Goal: Information Seeking & Learning: Check status

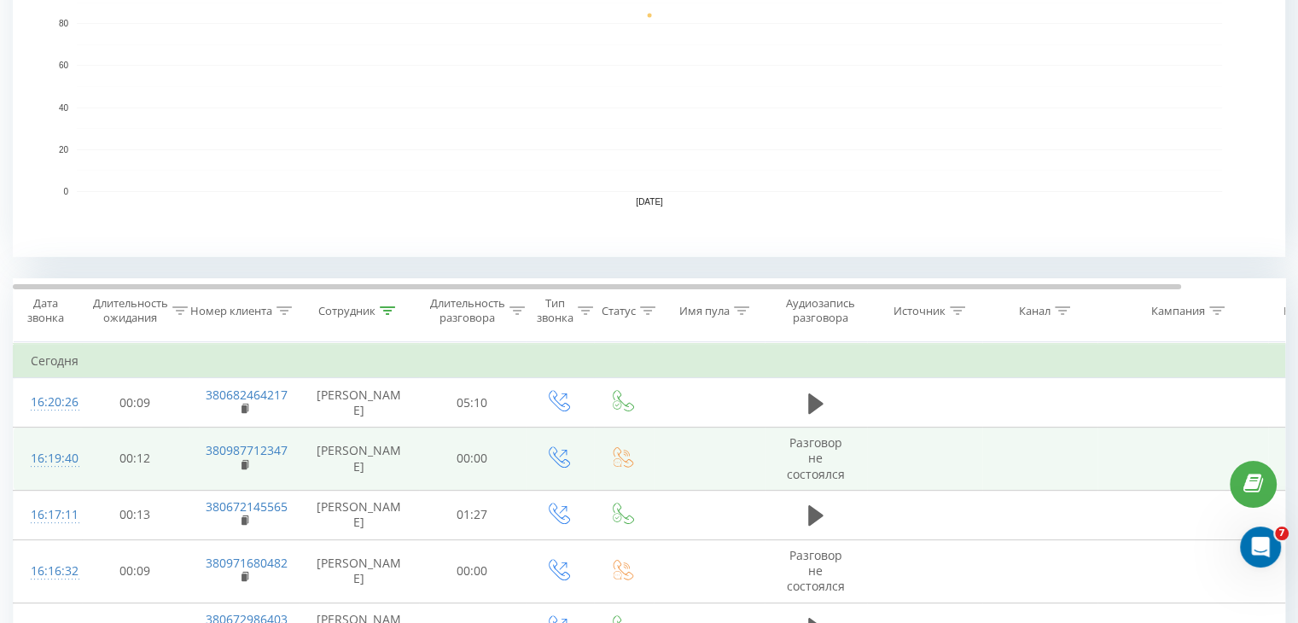
scroll to position [478, 0]
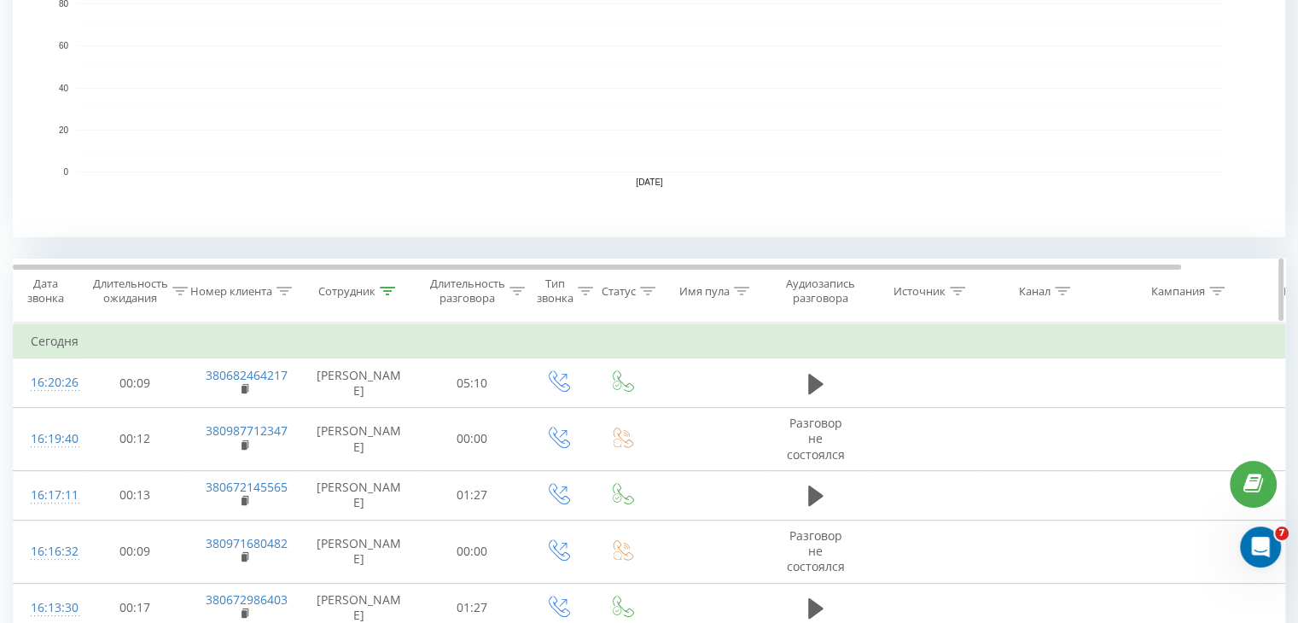
click at [389, 288] on icon at bounding box center [387, 291] width 15 height 9
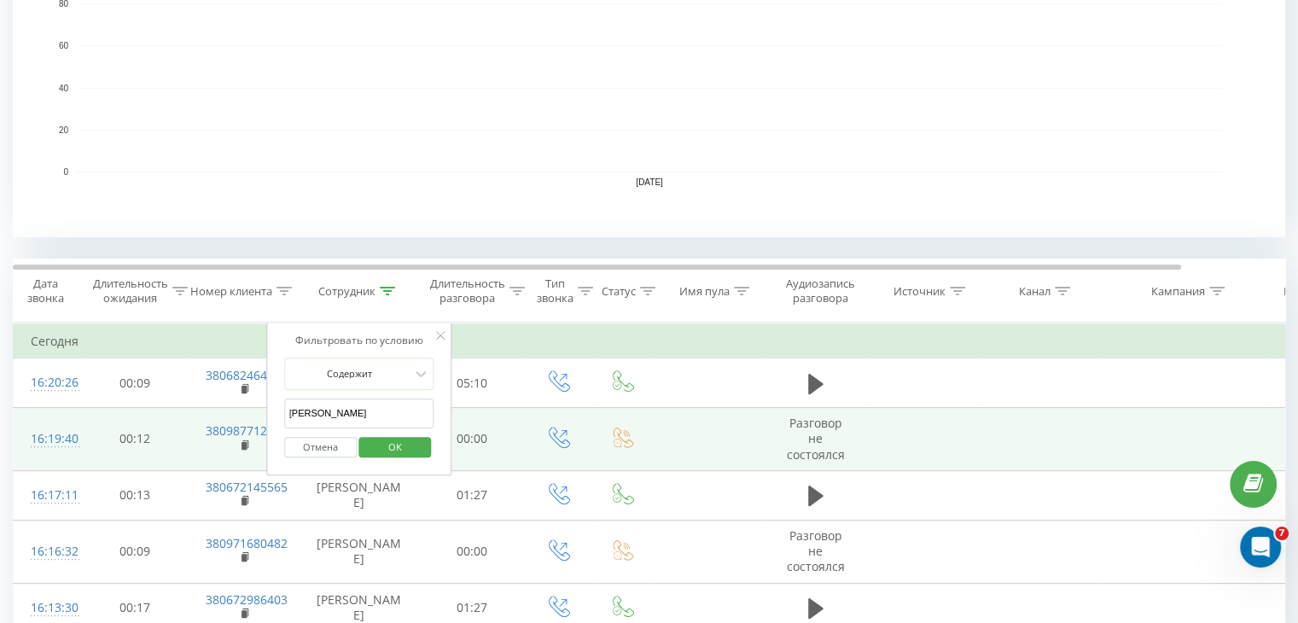
drag, startPoint x: 324, startPoint y: 407, endPoint x: 150, endPoint y: 407, distance: 174.1
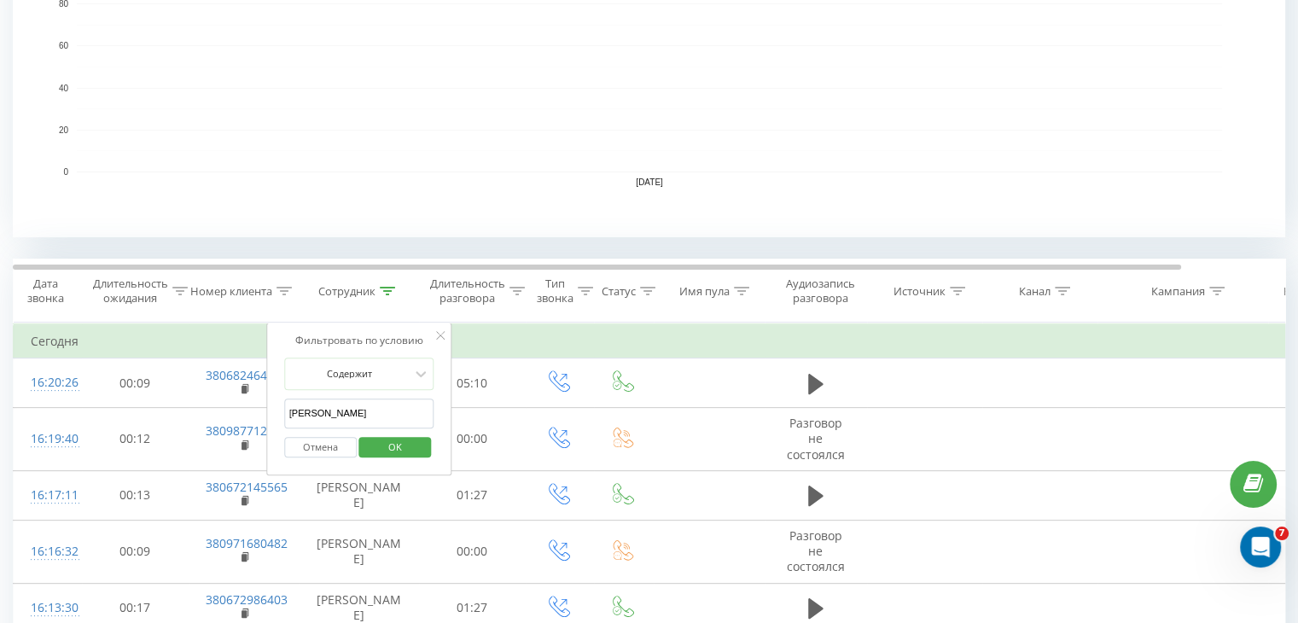
type input "[PERSON_NAME]"
click at [379, 444] on span "OK" at bounding box center [395, 447] width 48 height 26
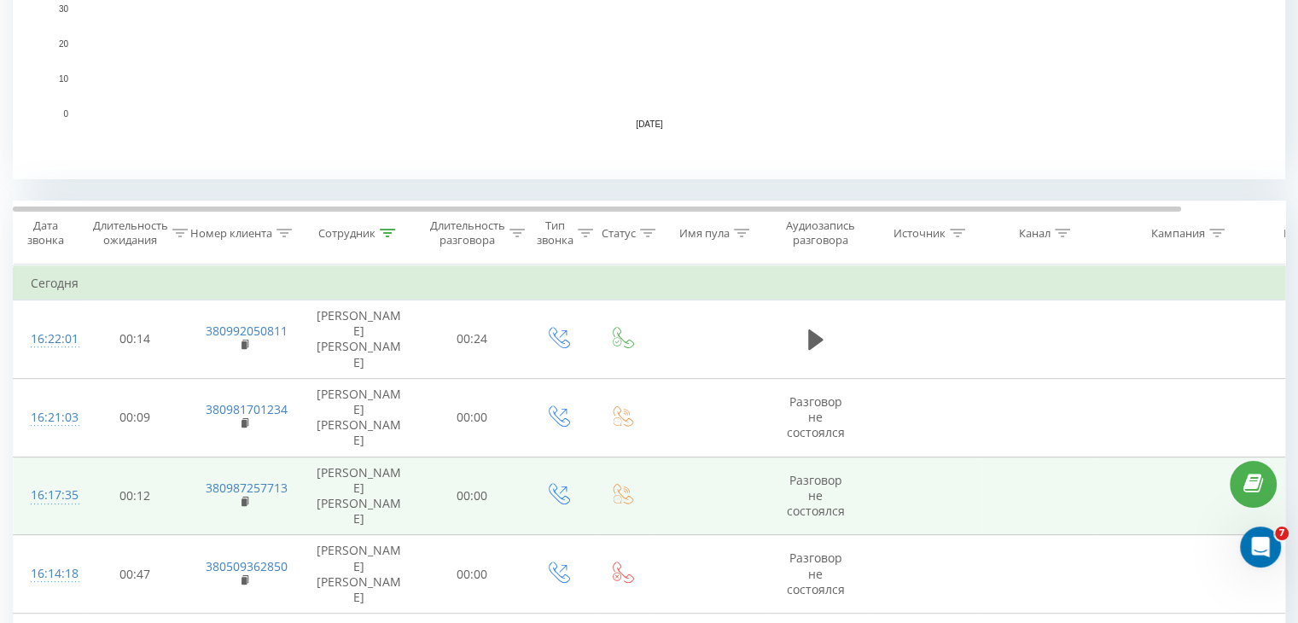
scroll to position [598, 0]
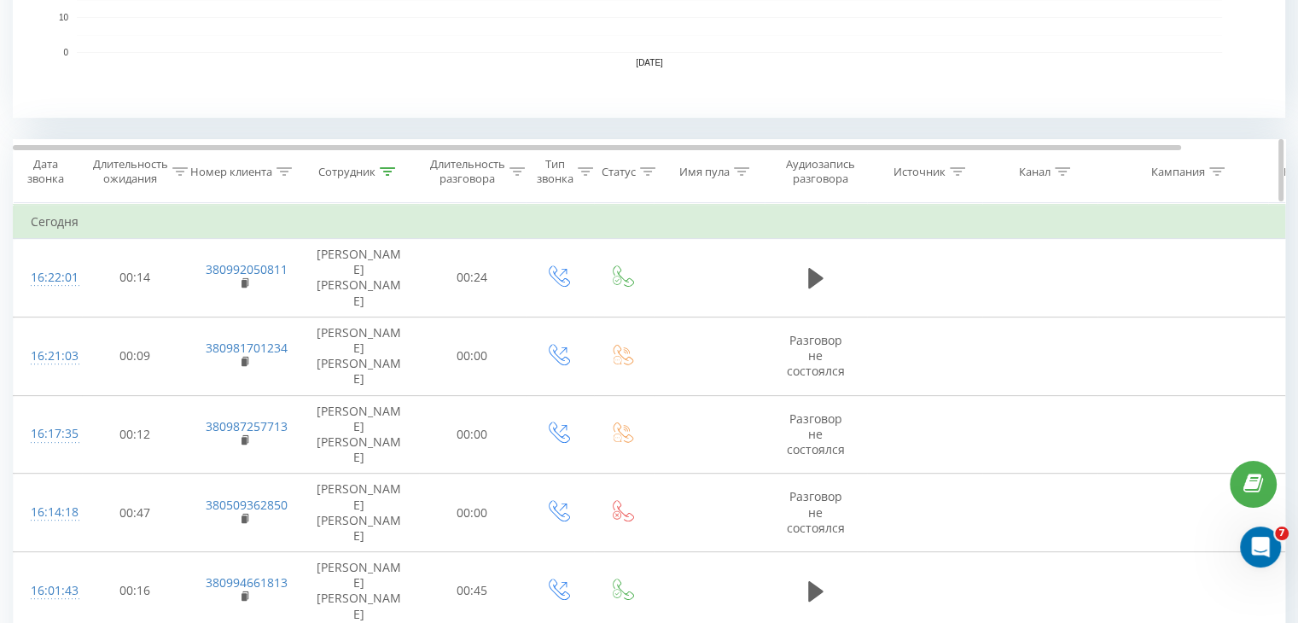
click at [516, 172] on icon at bounding box center [517, 171] width 15 height 9
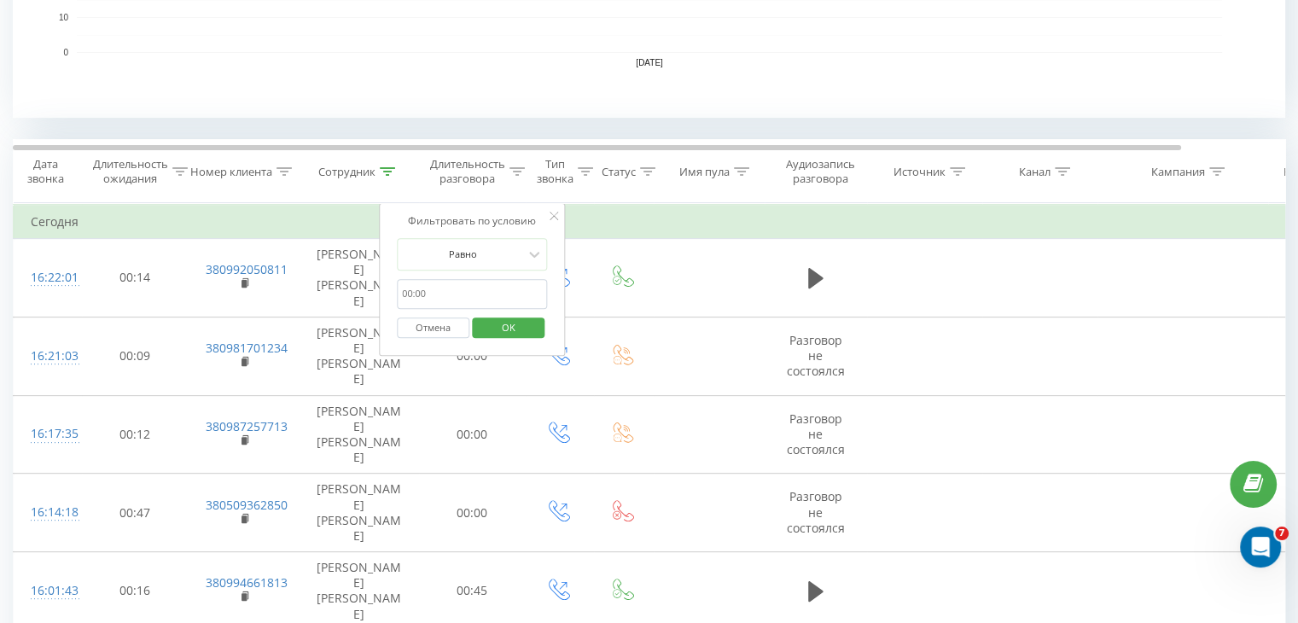
click at [452, 292] on input "text" at bounding box center [472, 294] width 150 height 30
type input "59"
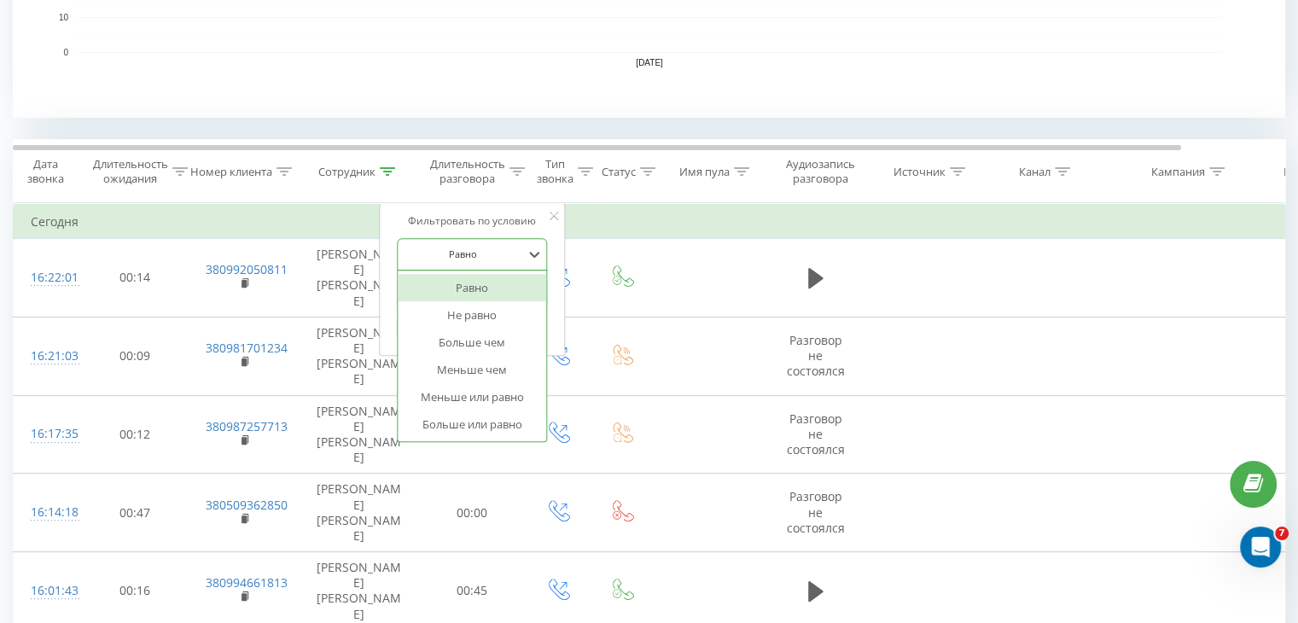
click at [478, 260] on div at bounding box center [462, 254] width 121 height 16
click at [476, 345] on div "Больше чем" at bounding box center [472, 342] width 149 height 27
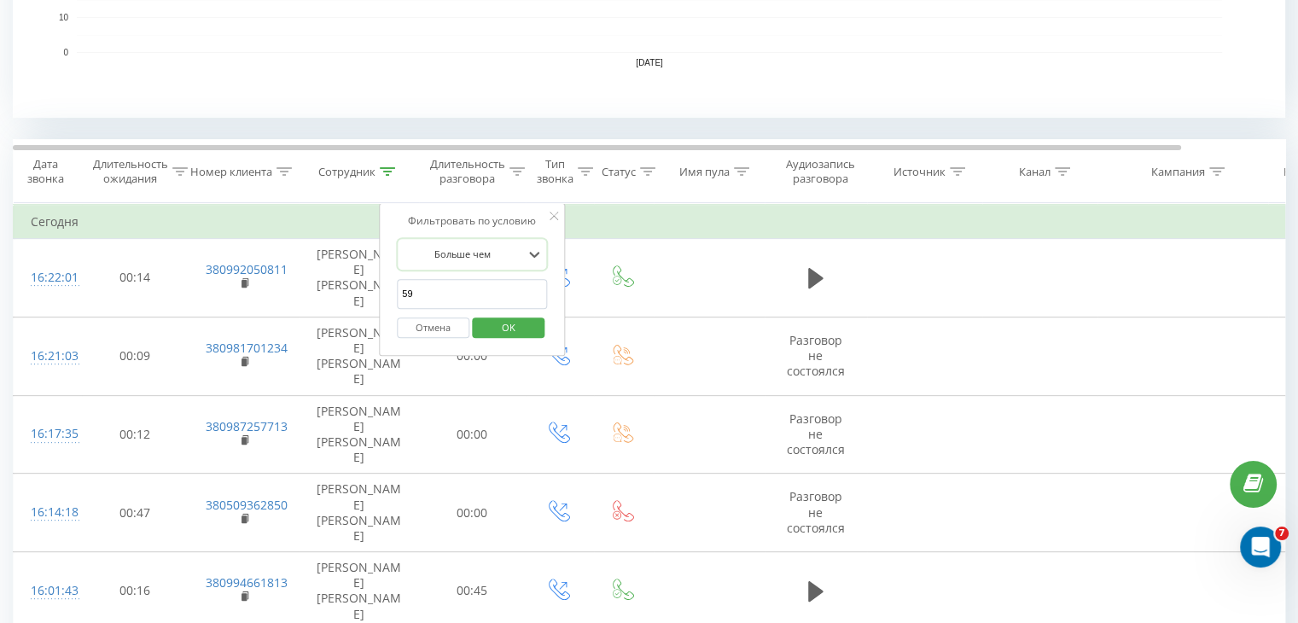
click at [508, 329] on span "OK" at bounding box center [509, 327] width 48 height 26
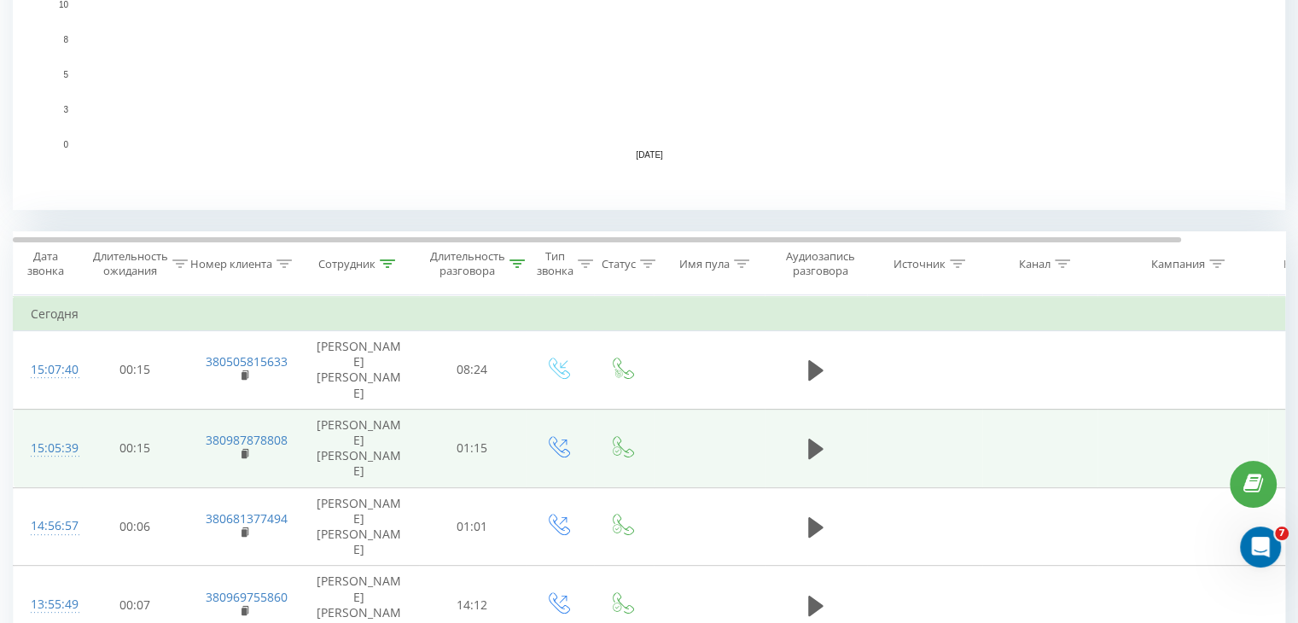
scroll to position [522, 0]
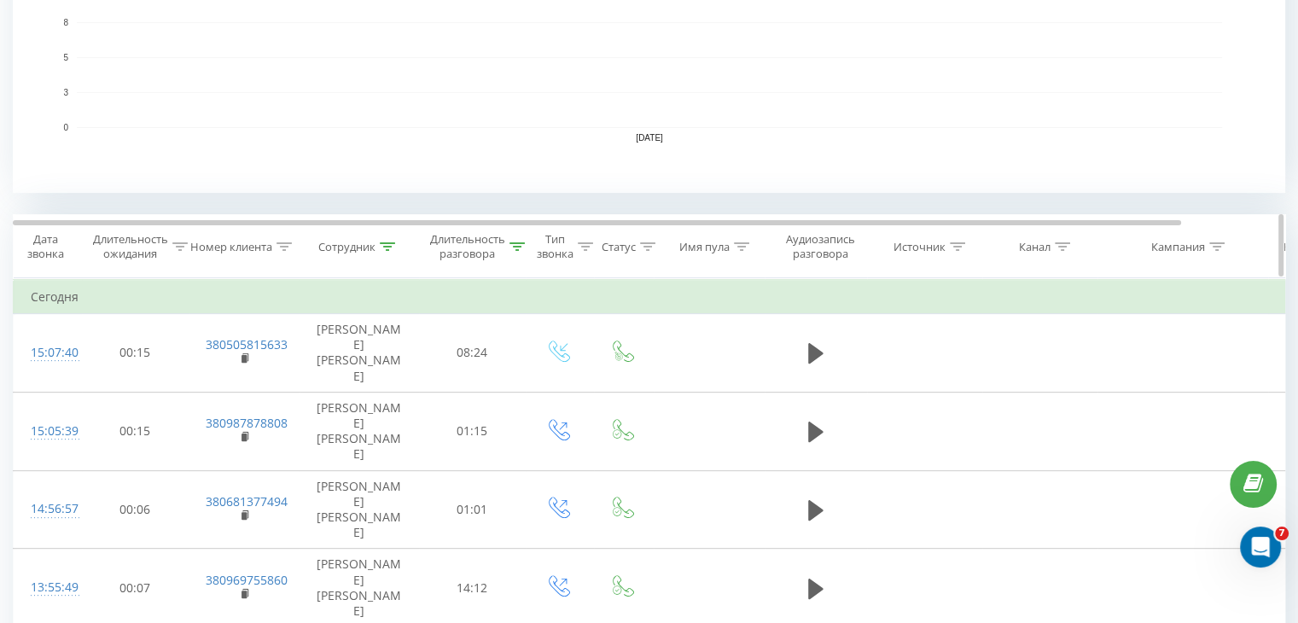
click at [520, 248] on icon at bounding box center [517, 246] width 15 height 9
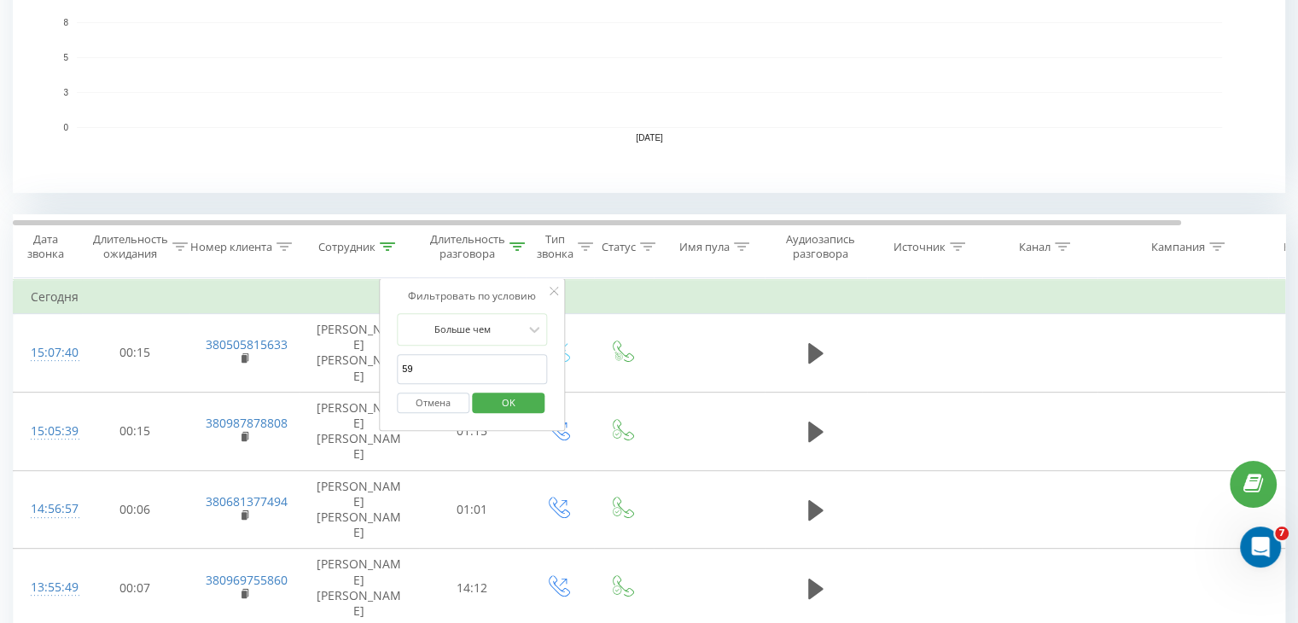
click at [632, 200] on div "Все звонки Источники трафика График Экспорт .csv .xls .xlsx [DATE] - [DATE] Сбр…" at bounding box center [649, 463] width 1273 height 1866
click at [557, 289] on icon at bounding box center [554, 291] width 9 height 9
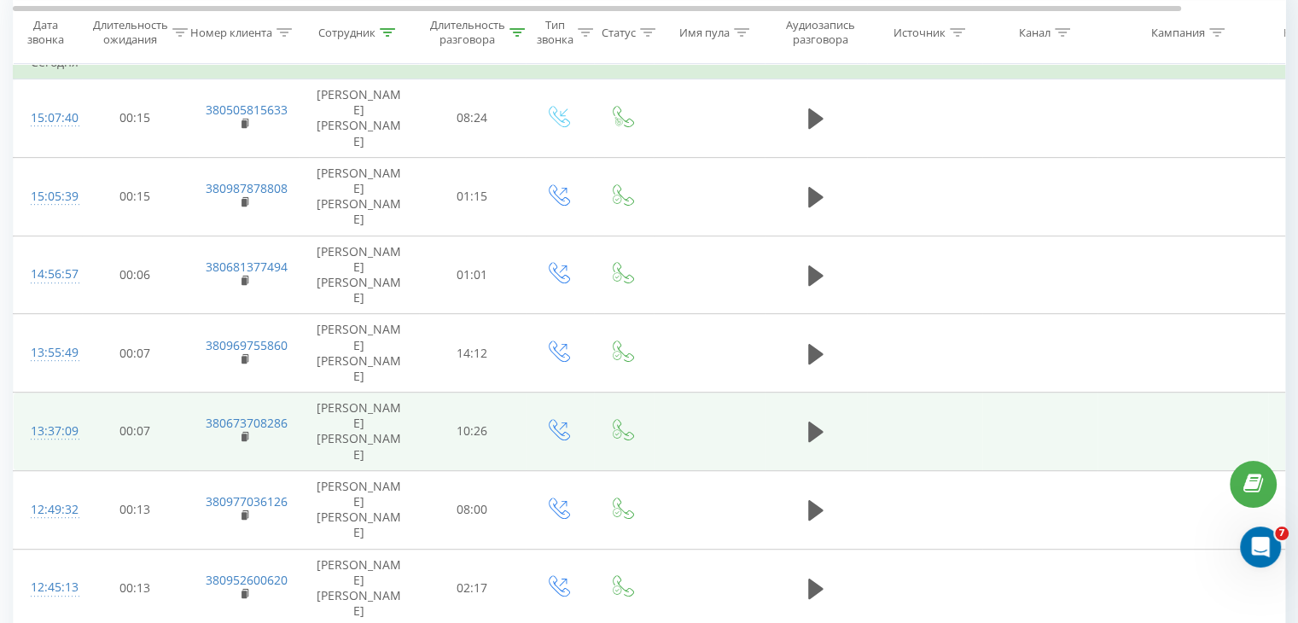
scroll to position [720, 0]
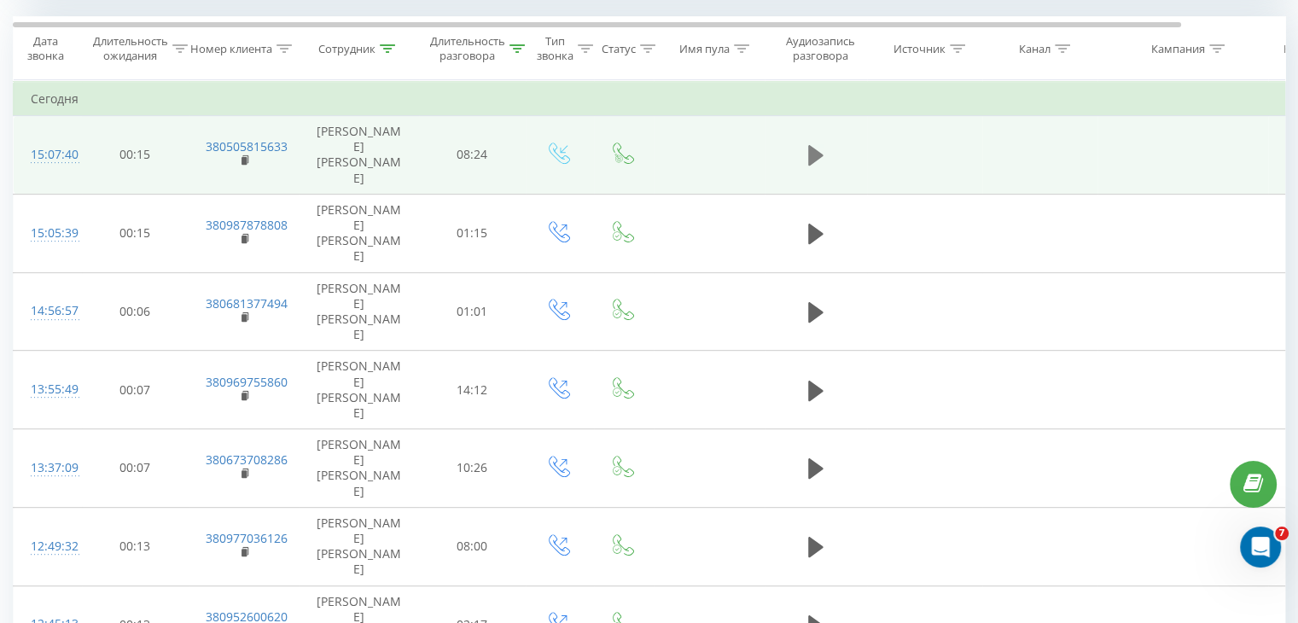
click at [821, 144] on icon at bounding box center [815, 155] width 15 height 24
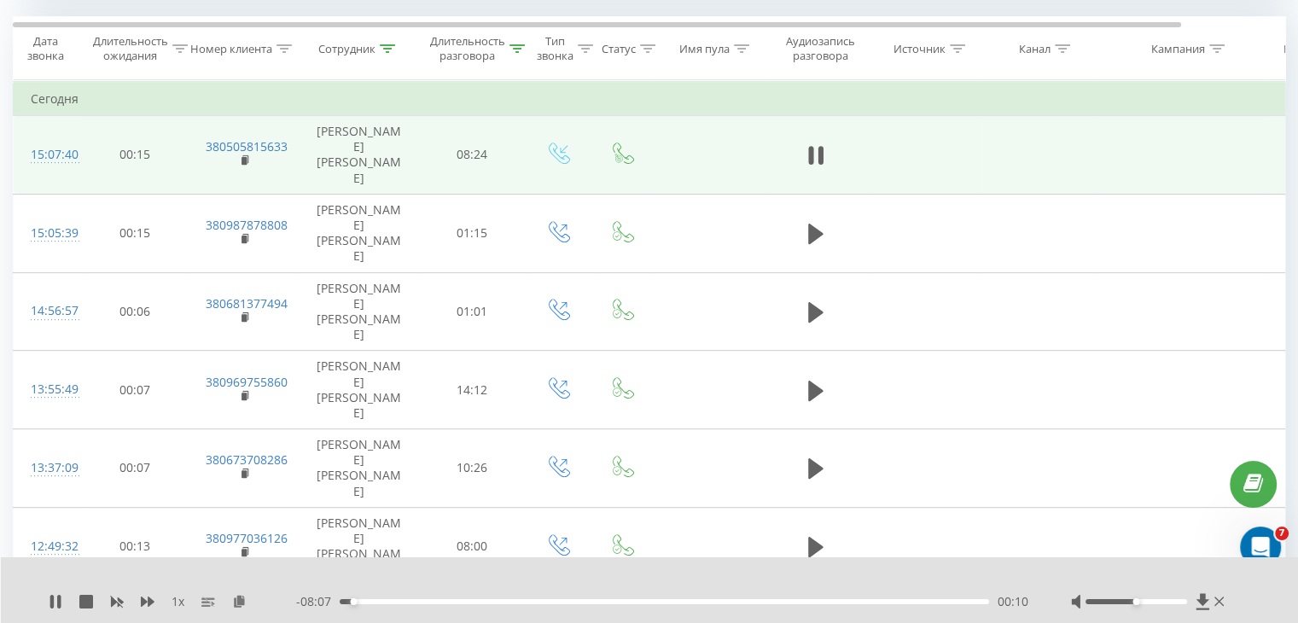
click at [792, 575] on div at bounding box center [638, 579] width 944 height 19
click at [476, 581] on div at bounding box center [638, 579] width 944 height 19
click at [59, 601] on icon at bounding box center [58, 602] width 3 height 14
click at [473, 574] on div at bounding box center [638, 579] width 944 height 19
click at [444, 580] on div at bounding box center [638, 579] width 944 height 19
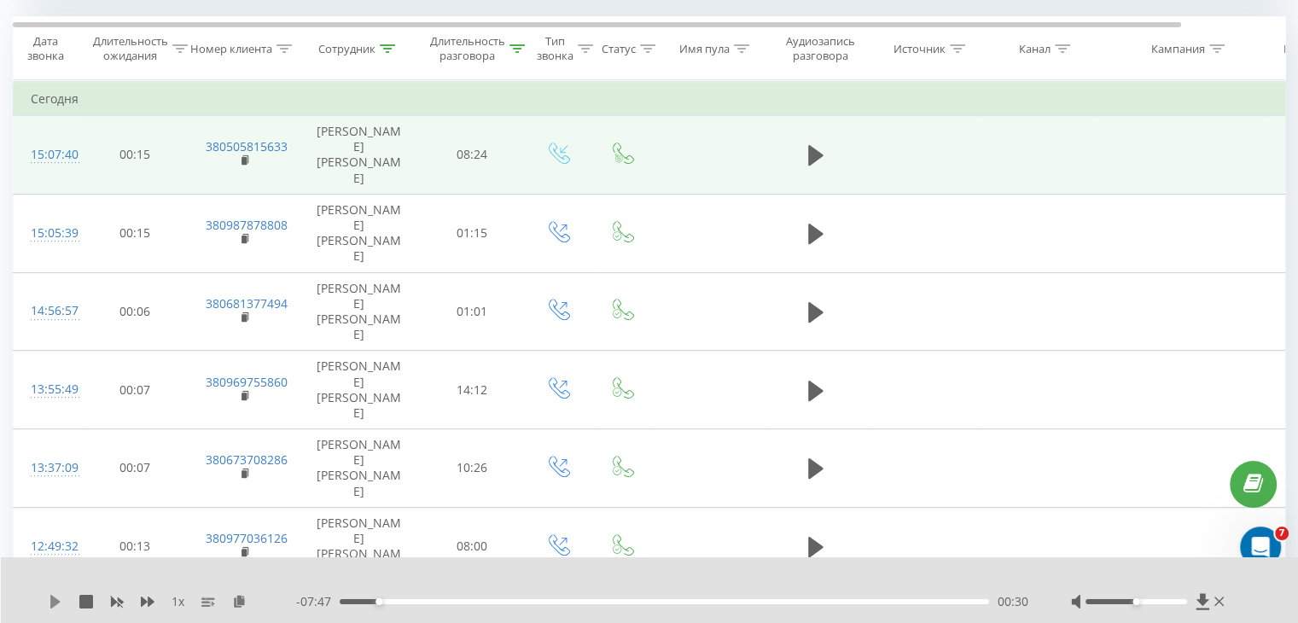
click at [51, 606] on icon at bounding box center [55, 602] width 10 height 14
click at [423, 577] on div at bounding box center [638, 579] width 944 height 19
click at [51, 599] on icon at bounding box center [51, 602] width 3 height 14
click at [50, 605] on icon at bounding box center [55, 602] width 10 height 14
click at [72, 586] on div "1 x - 03:23 04:54 04:54" at bounding box center [650, 590] width 1298 height 66
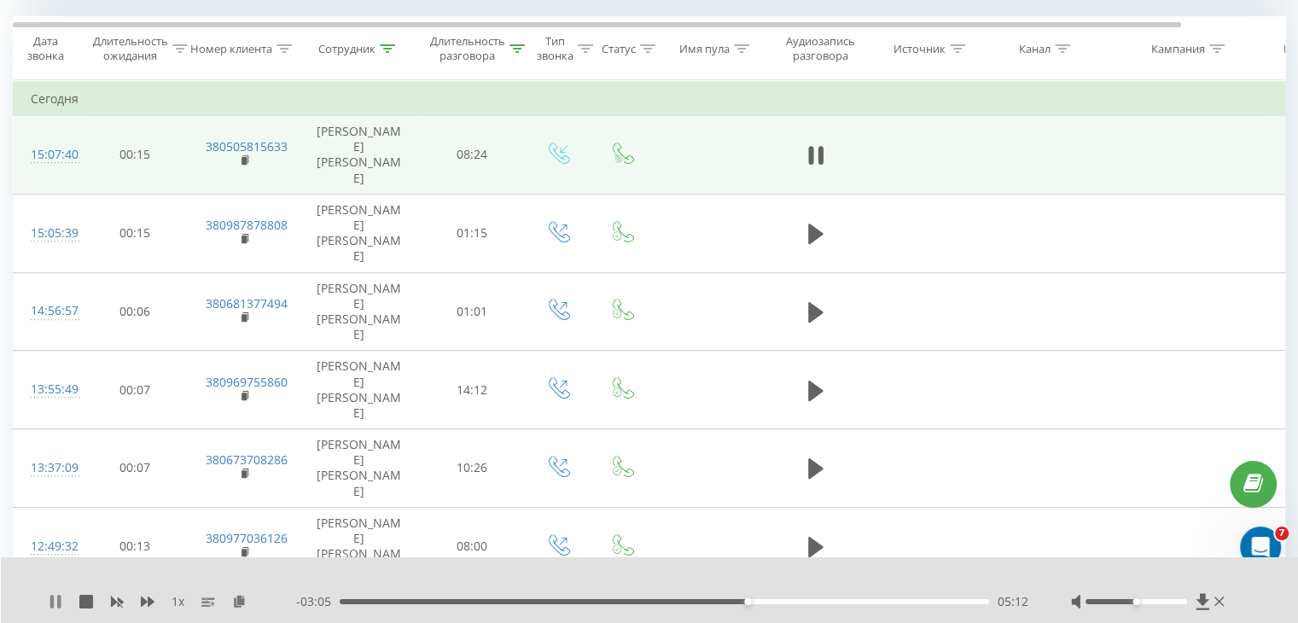
click at [61, 602] on icon at bounding box center [56, 602] width 14 height 14
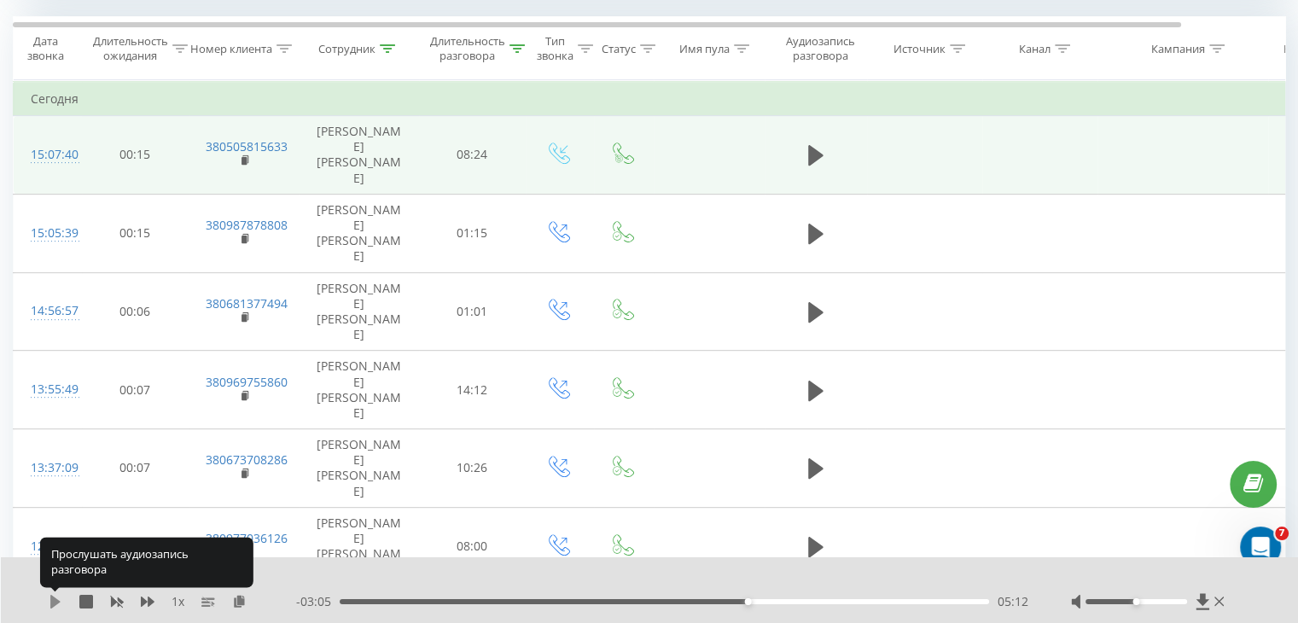
click at [55, 603] on icon at bounding box center [55, 602] width 10 height 14
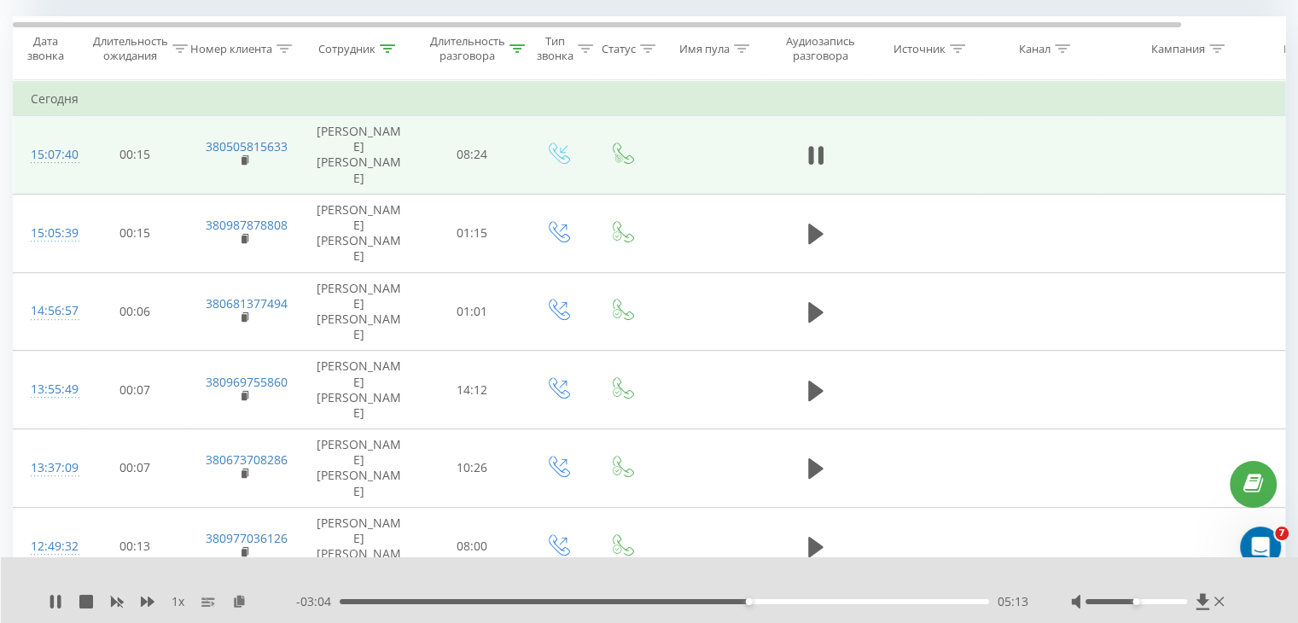
click at [148, 577] on div "1 x - 03:04 05:13 05:13" at bounding box center [650, 590] width 1298 height 66
click at [61, 595] on icon at bounding box center [56, 602] width 14 height 14
click at [55, 609] on div "1 x - 02:24 05:54 05:54" at bounding box center [650, 590] width 1298 height 66
click at [55, 606] on icon at bounding box center [56, 602] width 14 height 14
click at [149, 578] on div "1 x - 01:28 06:49 06:49" at bounding box center [650, 590] width 1298 height 66
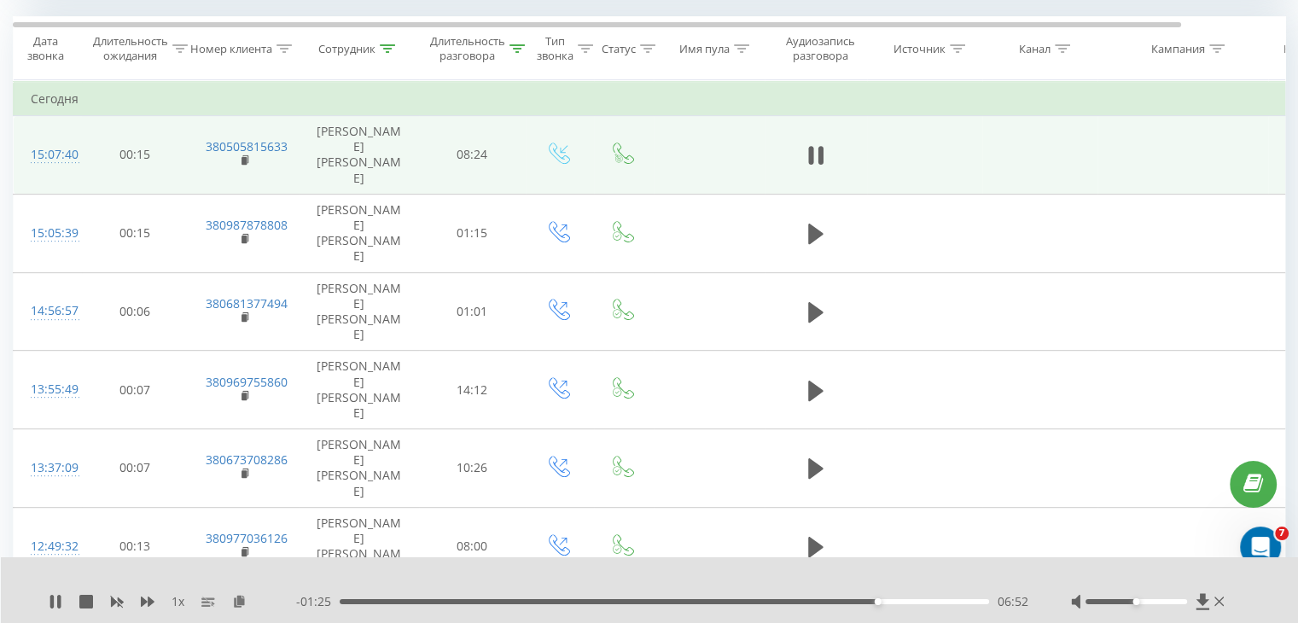
click at [80, 581] on div "1 x - 01:25 06:52 06:52" at bounding box center [650, 590] width 1298 height 66
click at [58, 601] on icon at bounding box center [58, 602] width 3 height 14
click at [58, 601] on icon at bounding box center [55, 602] width 10 height 14
click at [99, 568] on div "1 x - 00:59 07:18 07:18" at bounding box center [650, 590] width 1298 height 66
click at [55, 595] on icon at bounding box center [56, 602] width 14 height 14
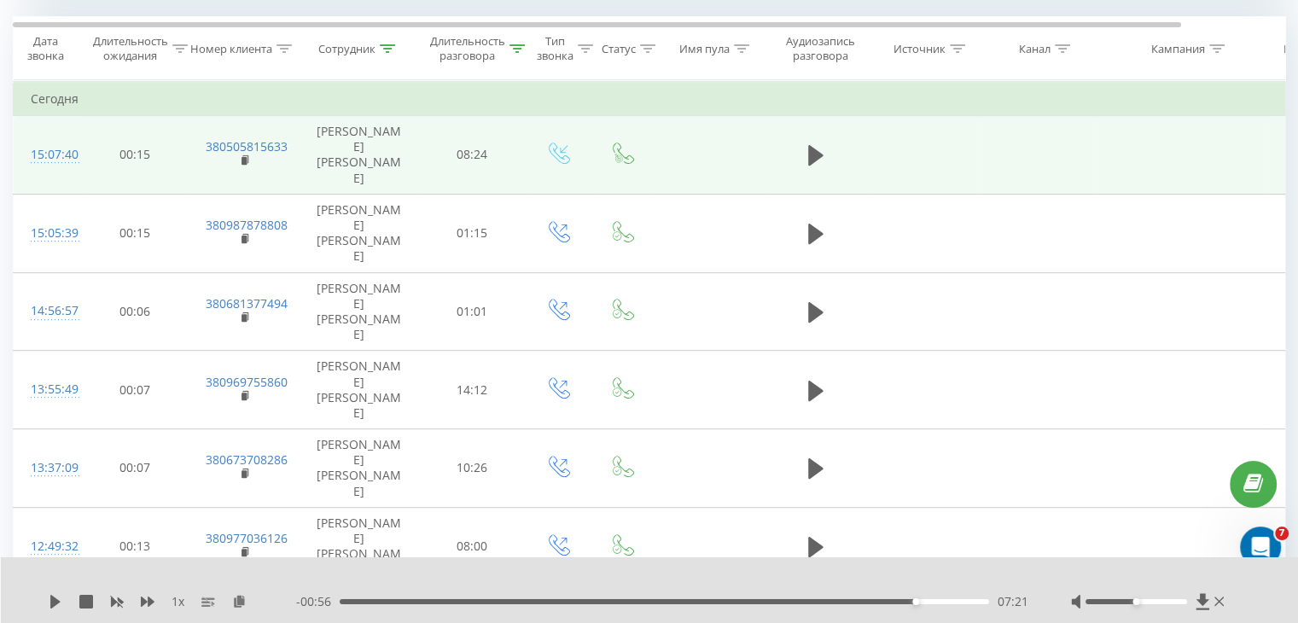
click at [51, 609] on div "1 x - 00:56 07:21 07:21" at bounding box center [650, 590] width 1298 height 66
click at [57, 600] on icon at bounding box center [55, 602] width 10 height 14
click at [81, 581] on div "1 x - 00:56 07:21 07:21" at bounding box center [650, 590] width 1298 height 66
click at [822, 143] on icon at bounding box center [815, 155] width 15 height 24
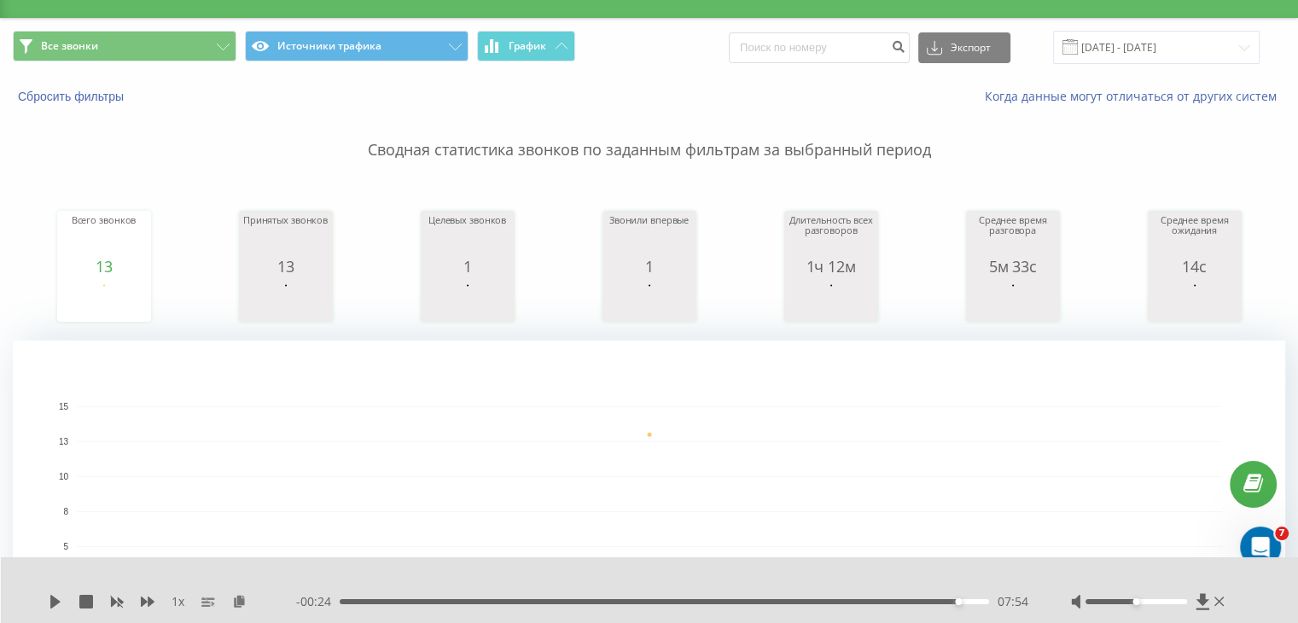
scroll to position [0, 0]
